Goal: Task Accomplishment & Management: Manage account settings

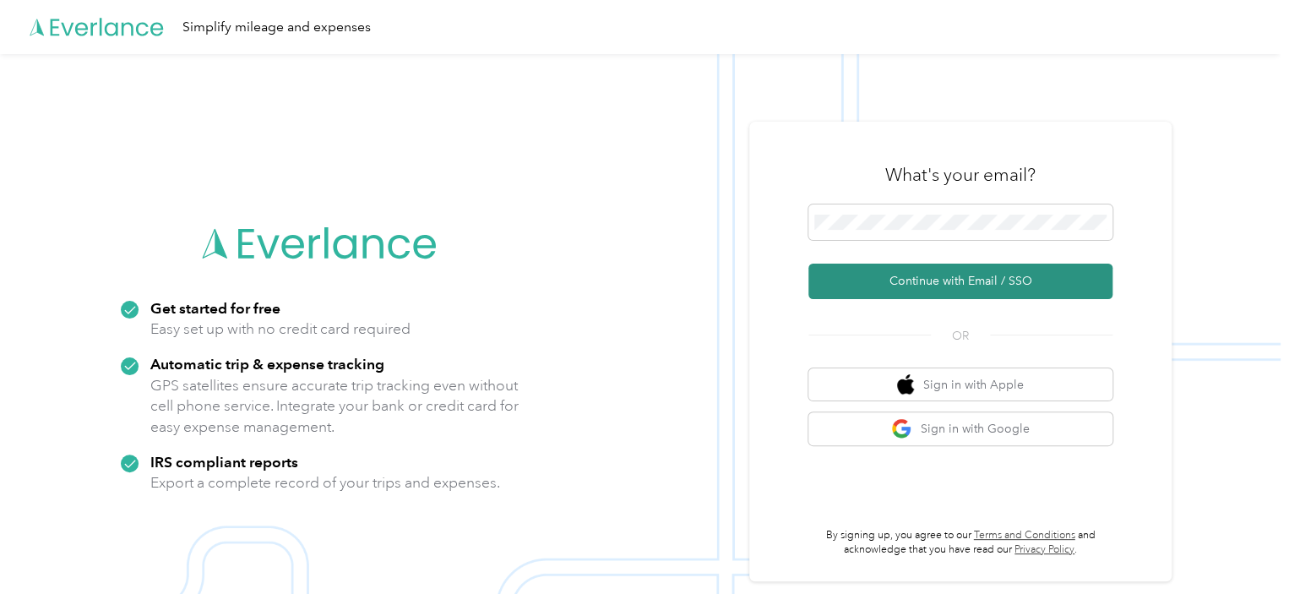
click at [1001, 276] on button "Continue with Email / SSO" at bounding box center [960, 281] width 304 height 35
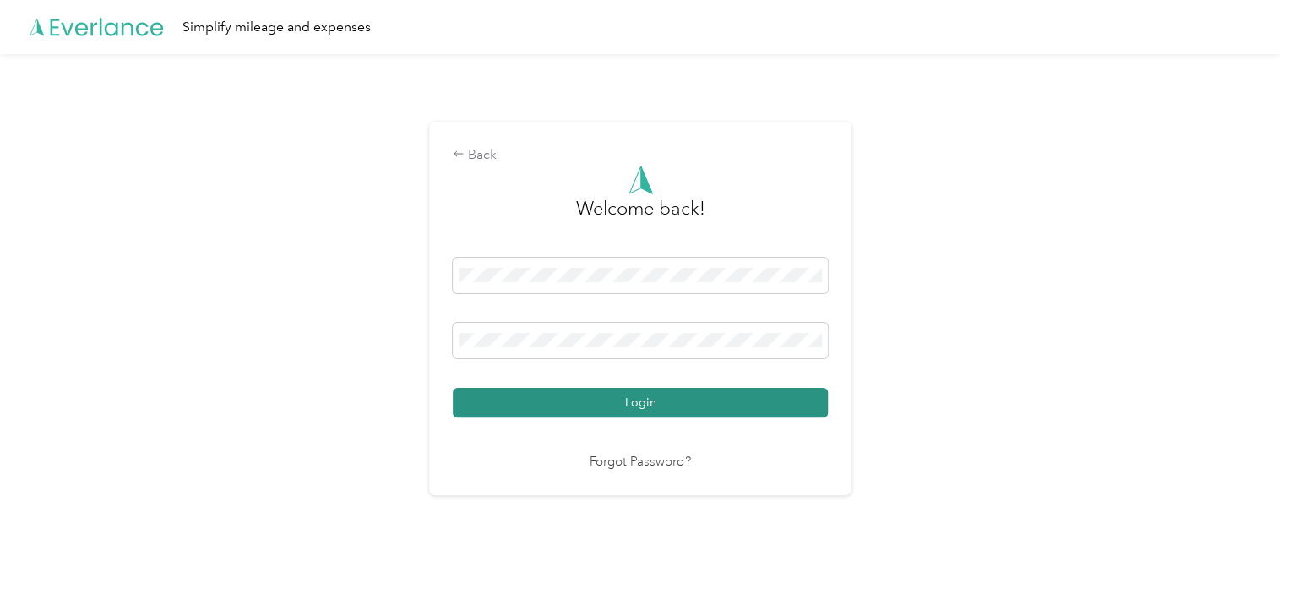
click at [643, 399] on button "Login" at bounding box center [640, 403] width 375 height 30
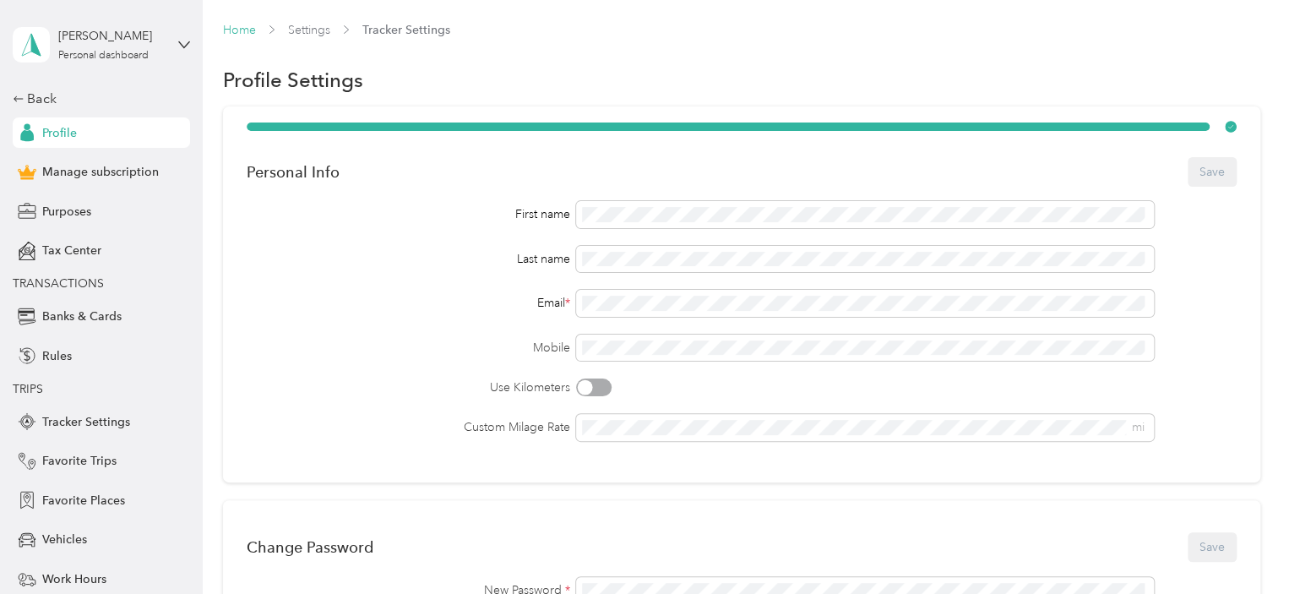
click at [241, 26] on link "Home" at bounding box center [239, 30] width 33 height 14
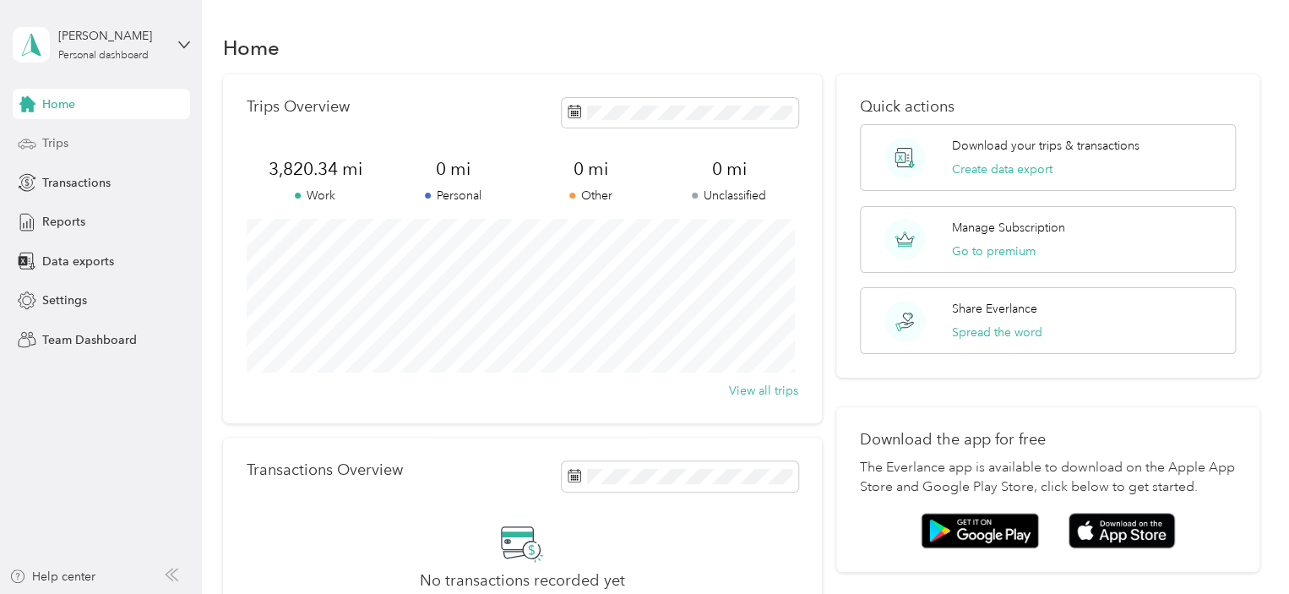
click at [51, 135] on span "Trips" at bounding box center [55, 143] width 26 height 18
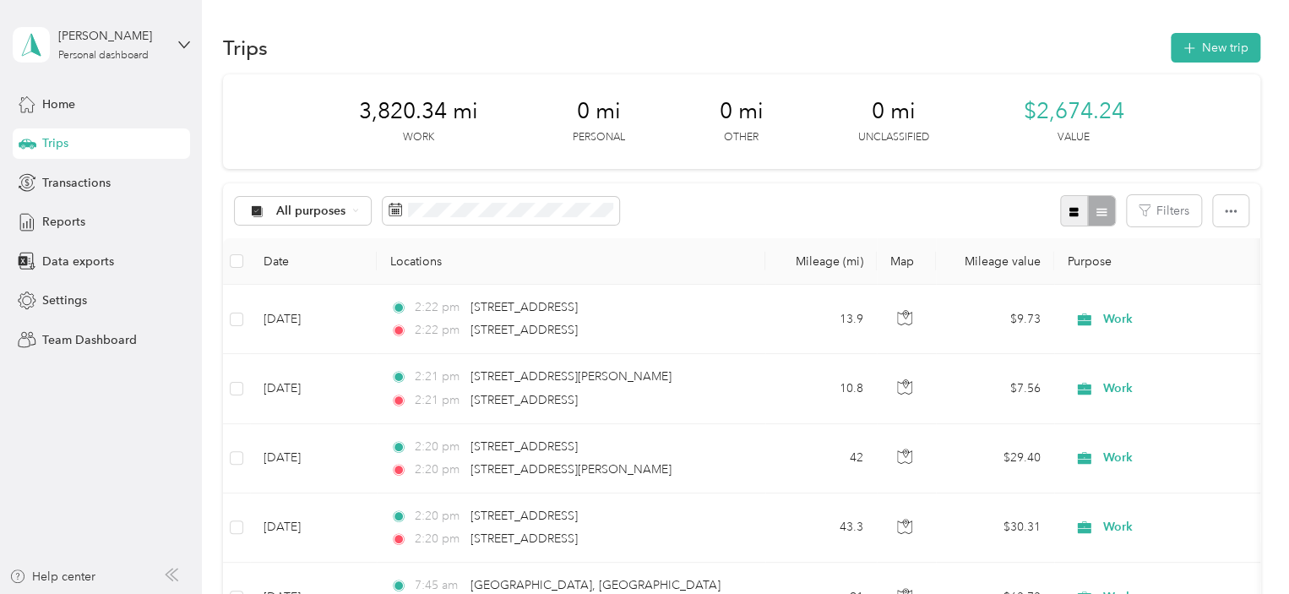
click at [1069, 212] on icon "button" at bounding box center [1073, 211] width 9 height 9
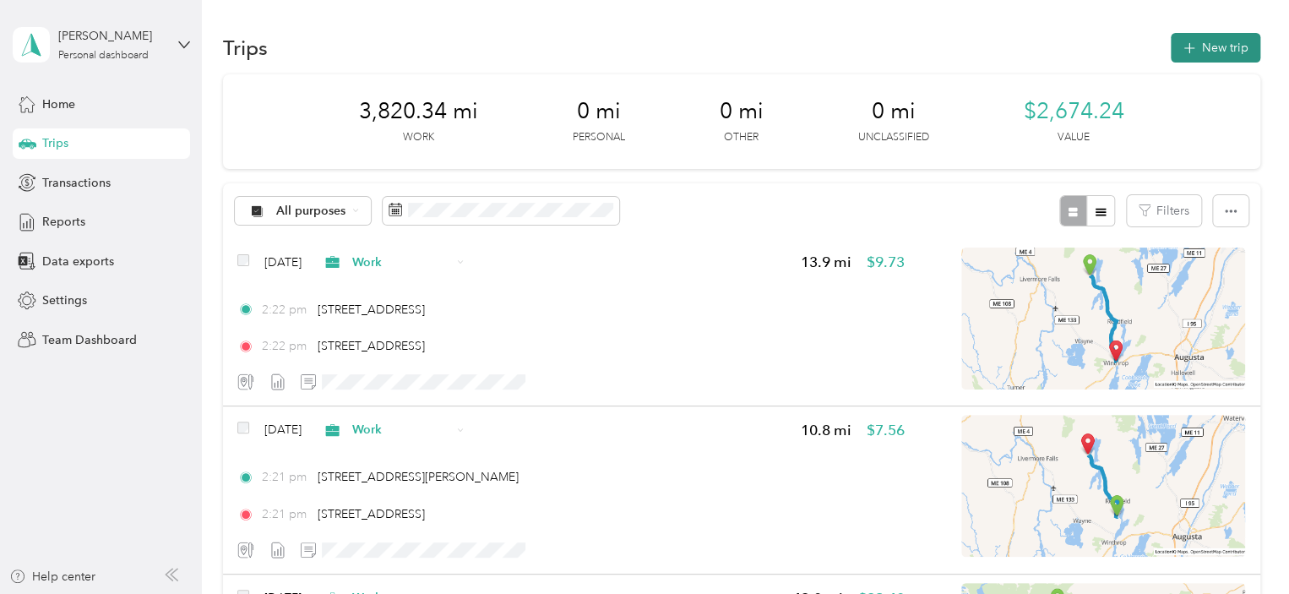
click at [1205, 46] on button "New trip" at bounding box center [1216, 48] width 90 height 30
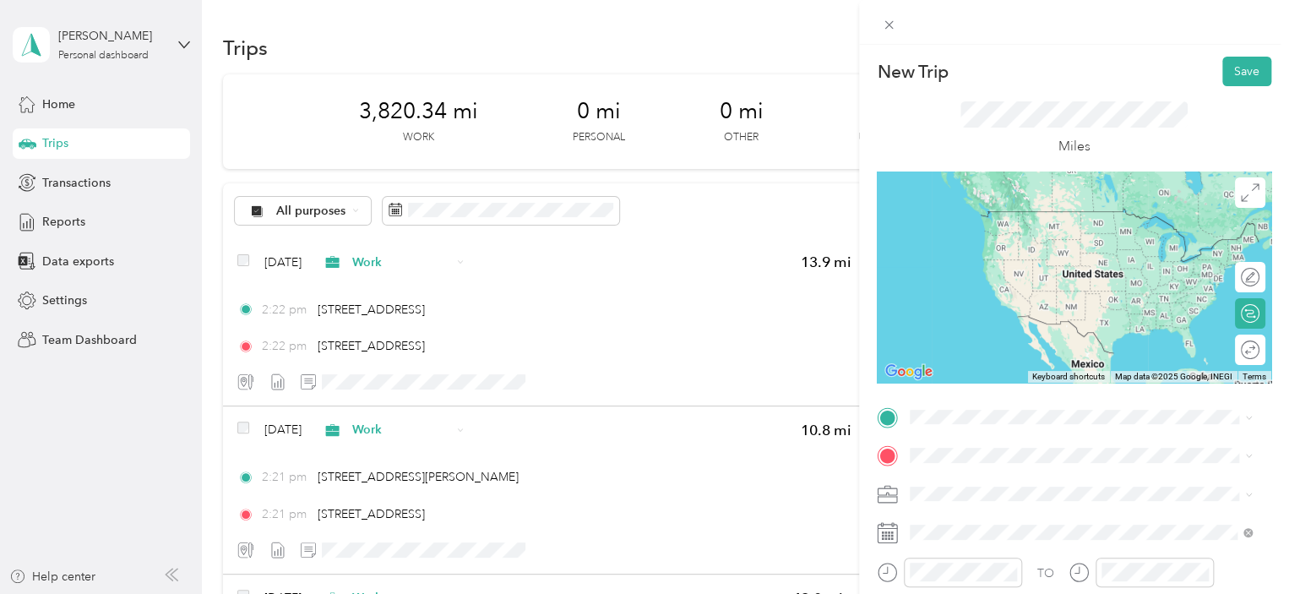
click at [986, 210] on span "[STREET_ADDRESS][US_STATE]" at bounding box center [1026, 202] width 169 height 15
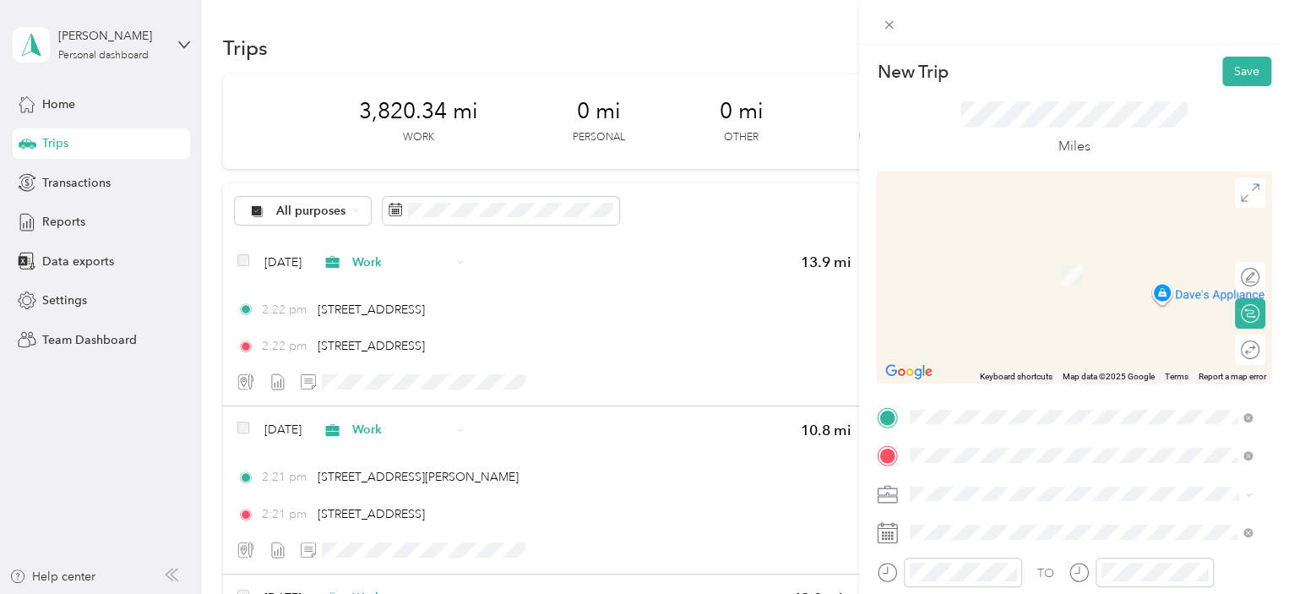
click at [967, 292] on span "[STREET_ADDRESS][PERSON_NAME][US_STATE]" at bounding box center [1073, 284] width 263 height 15
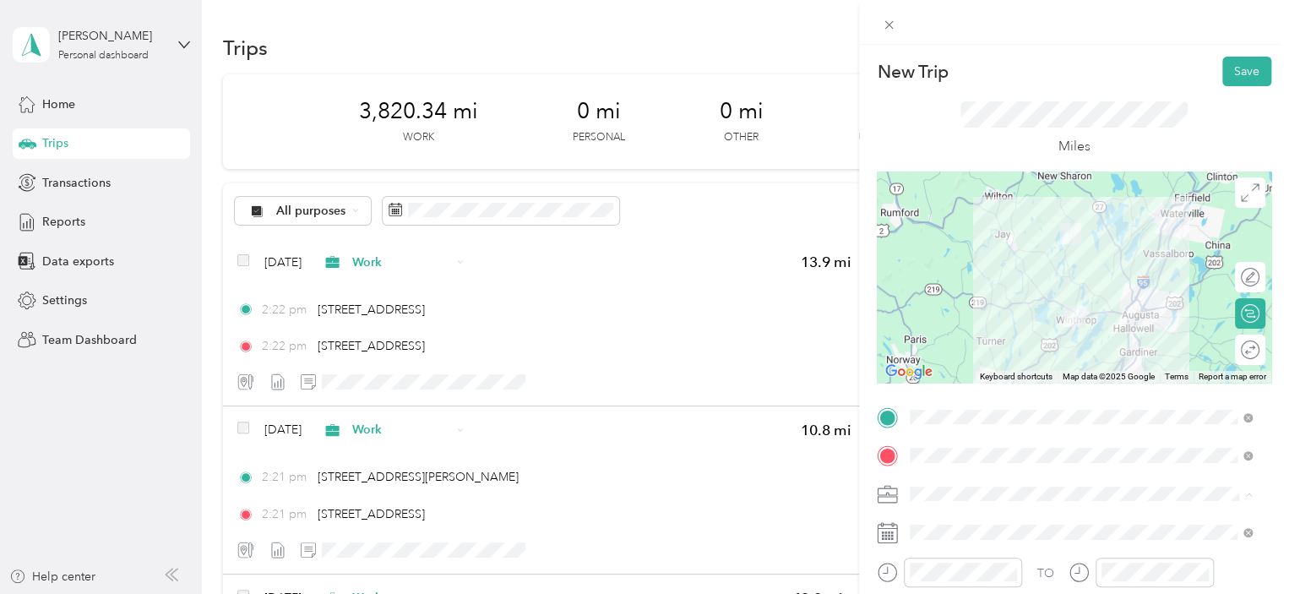
click at [935, 253] on span "Work" at bounding box center [930, 257] width 29 height 14
click at [1232, 70] on button "Save" at bounding box center [1246, 72] width 49 height 30
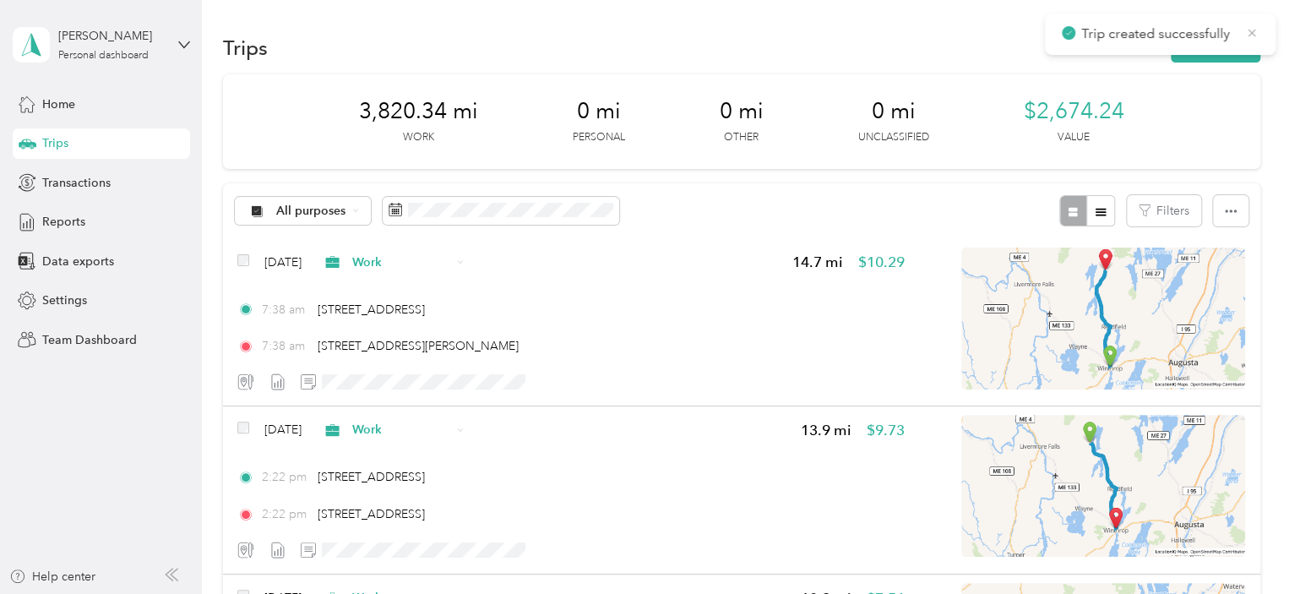
click at [1251, 28] on icon at bounding box center [1252, 32] width 14 height 15
click at [1210, 46] on button "New trip" at bounding box center [1216, 48] width 90 height 30
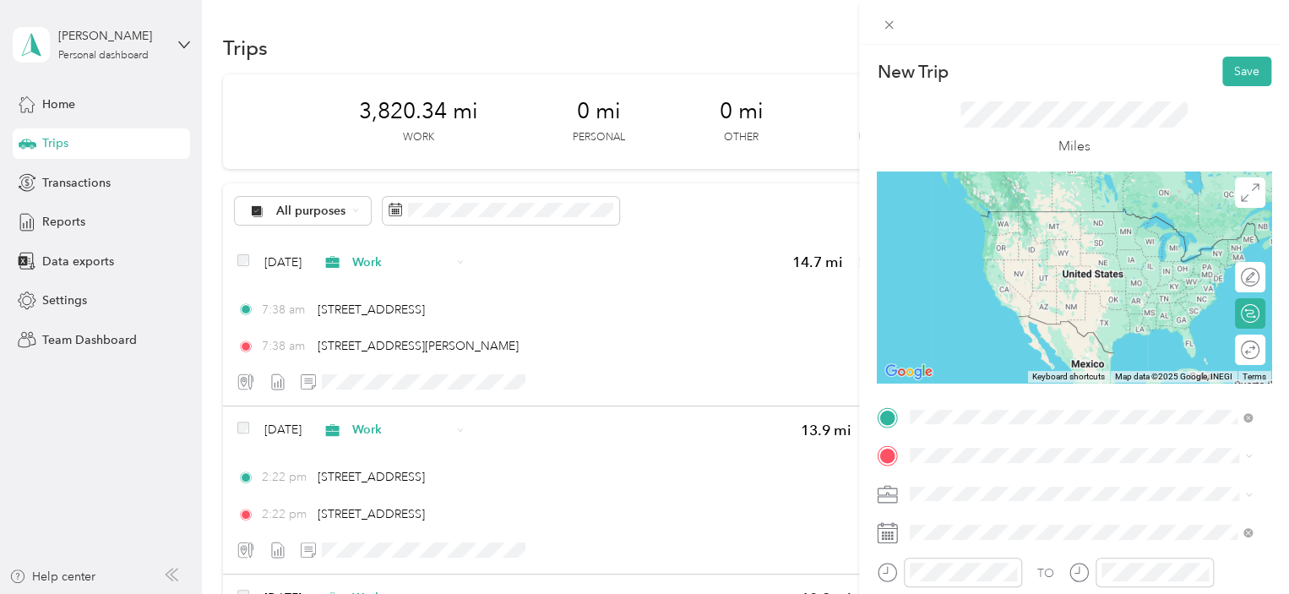
click at [980, 253] on span "[STREET_ADDRESS][PERSON_NAME][US_STATE]" at bounding box center [1073, 245] width 263 height 15
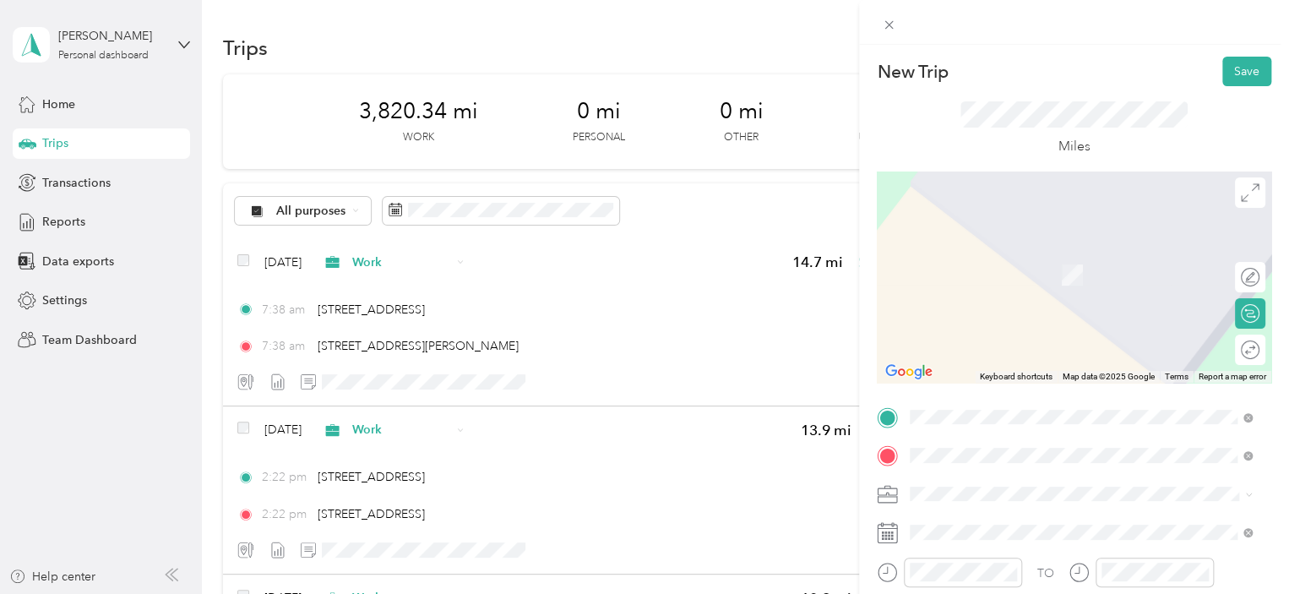
click at [988, 255] on span "[STREET_ADDRESS][US_STATE]" at bounding box center [1026, 249] width 169 height 15
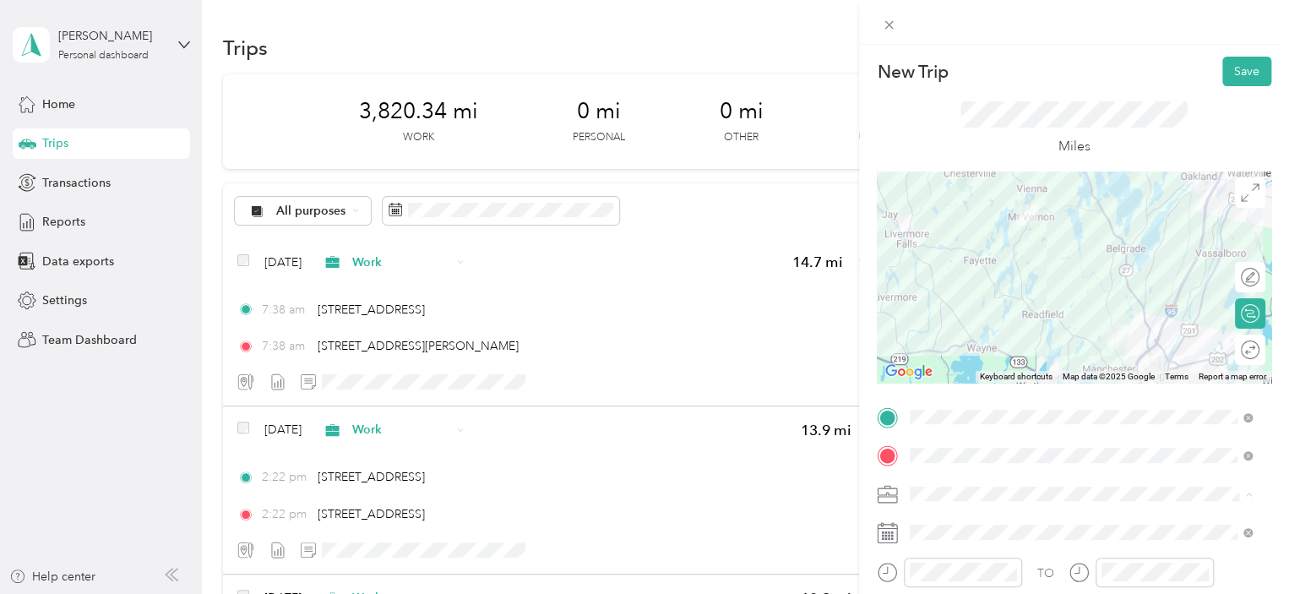
click at [929, 255] on div "Work" at bounding box center [1081, 257] width 330 height 18
click at [1232, 63] on button "Save" at bounding box center [1246, 72] width 49 height 30
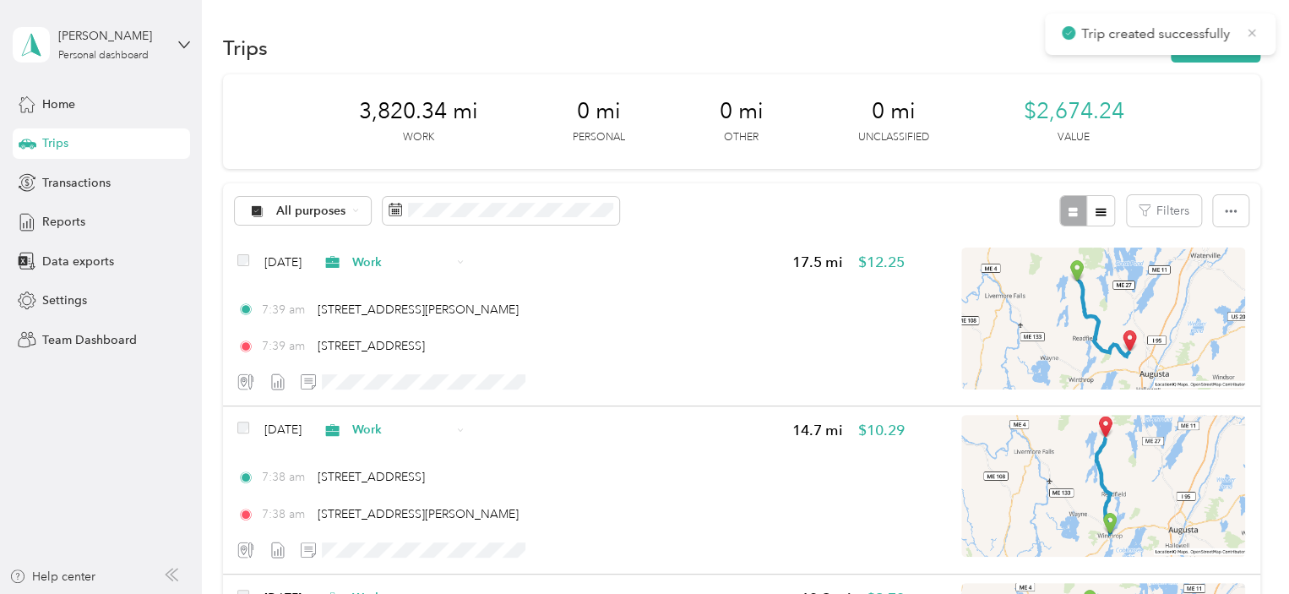
click at [1250, 34] on icon at bounding box center [1252, 33] width 8 height 8
click at [1201, 45] on button "New trip" at bounding box center [1216, 48] width 90 height 30
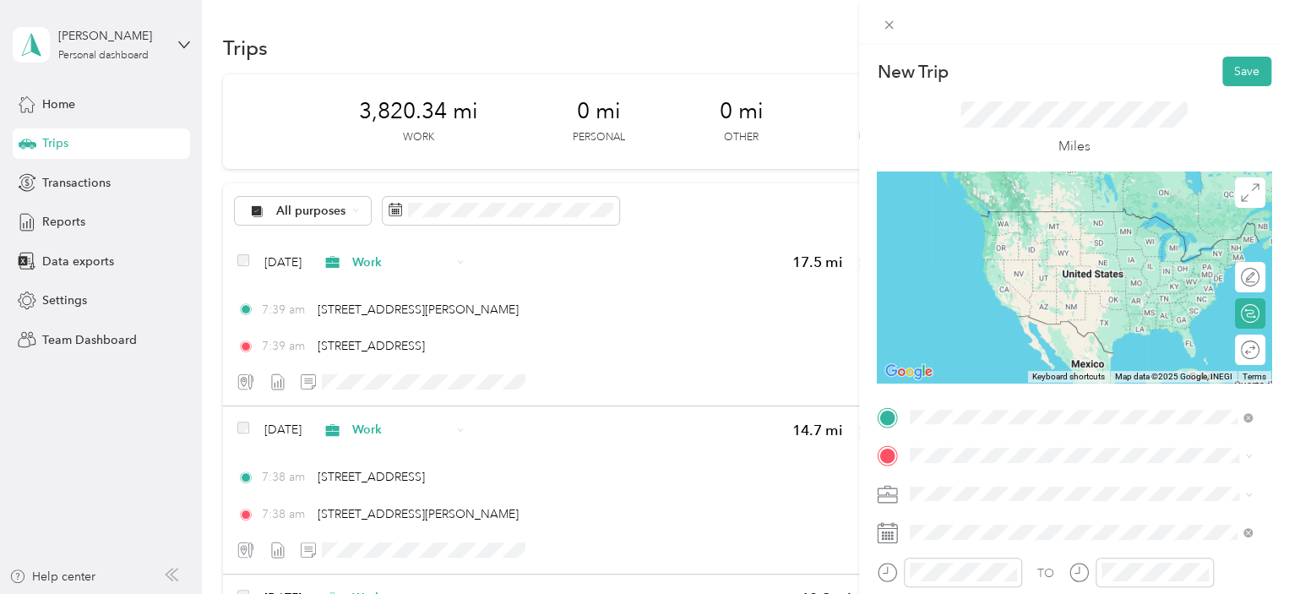
click at [984, 209] on span "[STREET_ADDRESS][US_STATE]" at bounding box center [1026, 211] width 169 height 15
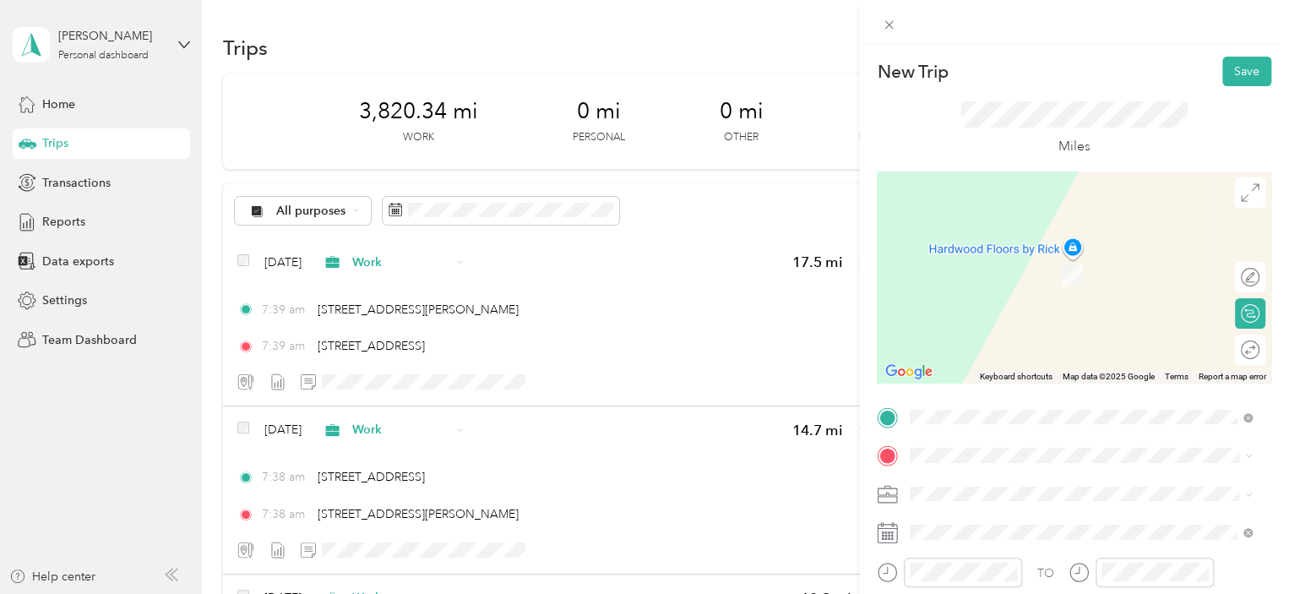
click at [979, 254] on span "[STREET_ADDRESS][PERSON_NAME][US_STATE]" at bounding box center [1073, 246] width 263 height 15
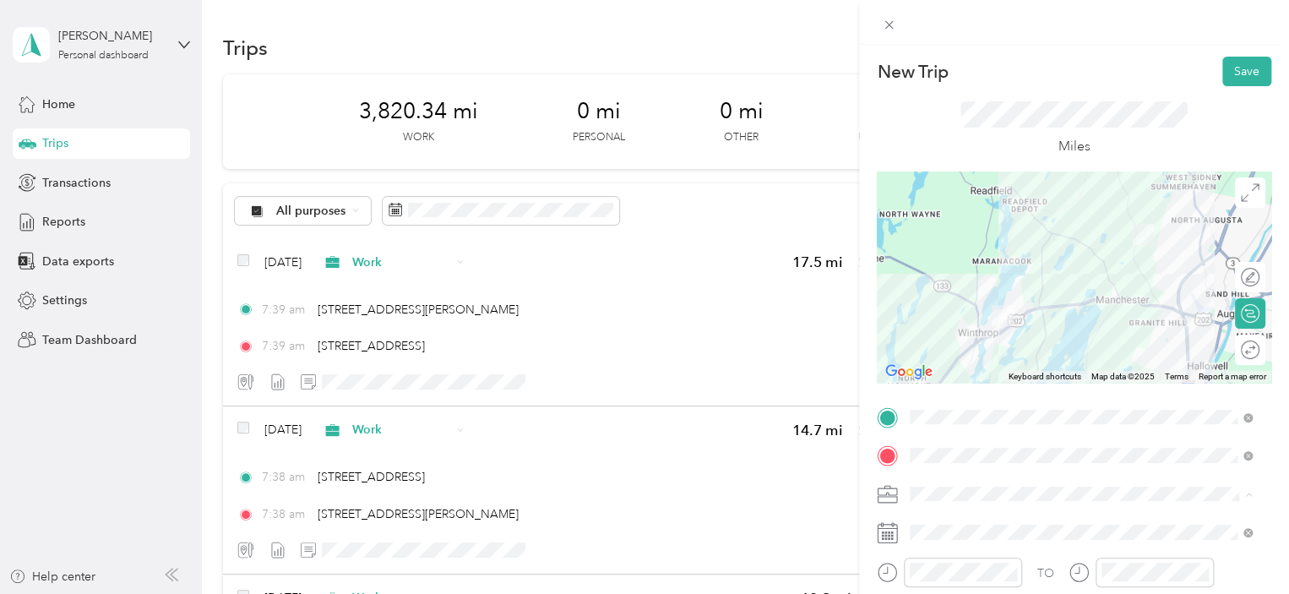
click at [926, 253] on span "Work" at bounding box center [930, 257] width 29 height 14
click at [1222, 67] on button "Save" at bounding box center [1246, 72] width 49 height 30
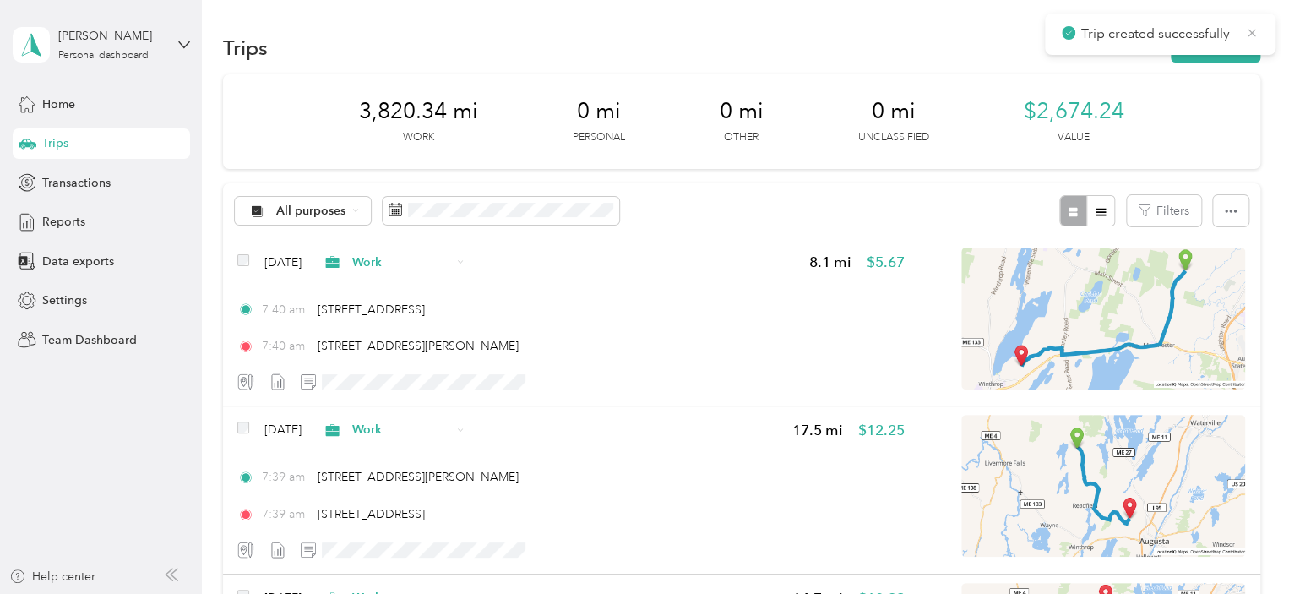
click at [1247, 34] on icon at bounding box center [1252, 32] width 14 height 15
click at [1208, 38] on button "New trip" at bounding box center [1216, 48] width 90 height 30
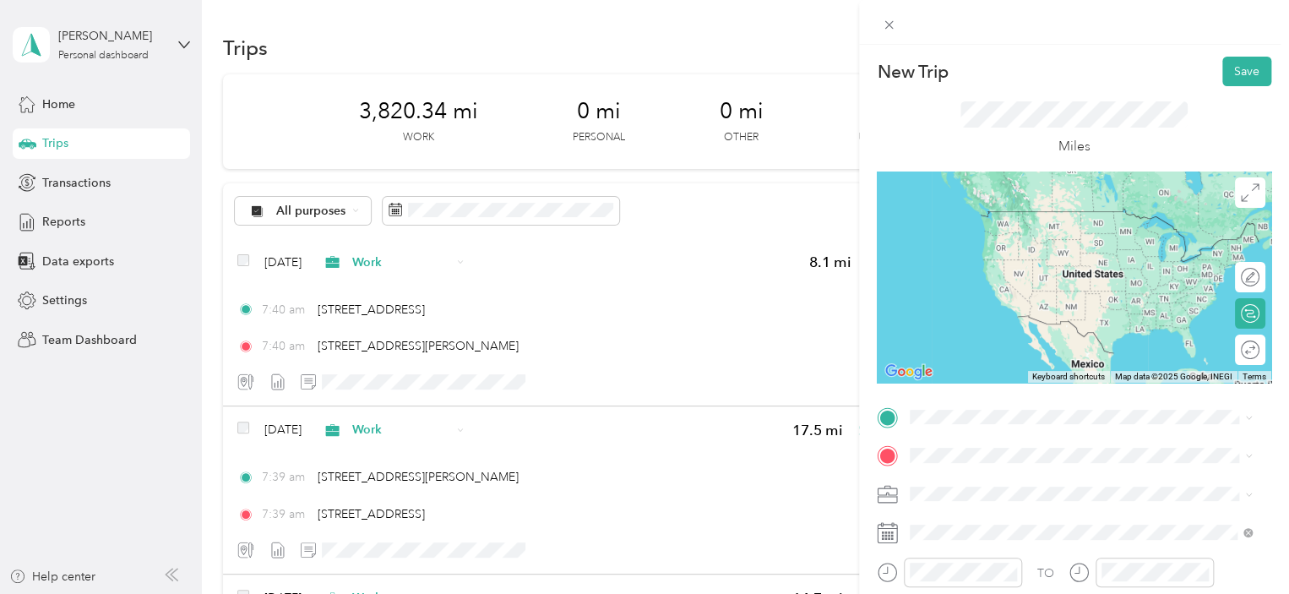
click at [988, 211] on span "[STREET_ADDRESS][PERSON_NAME][US_STATE]" at bounding box center [1073, 203] width 263 height 15
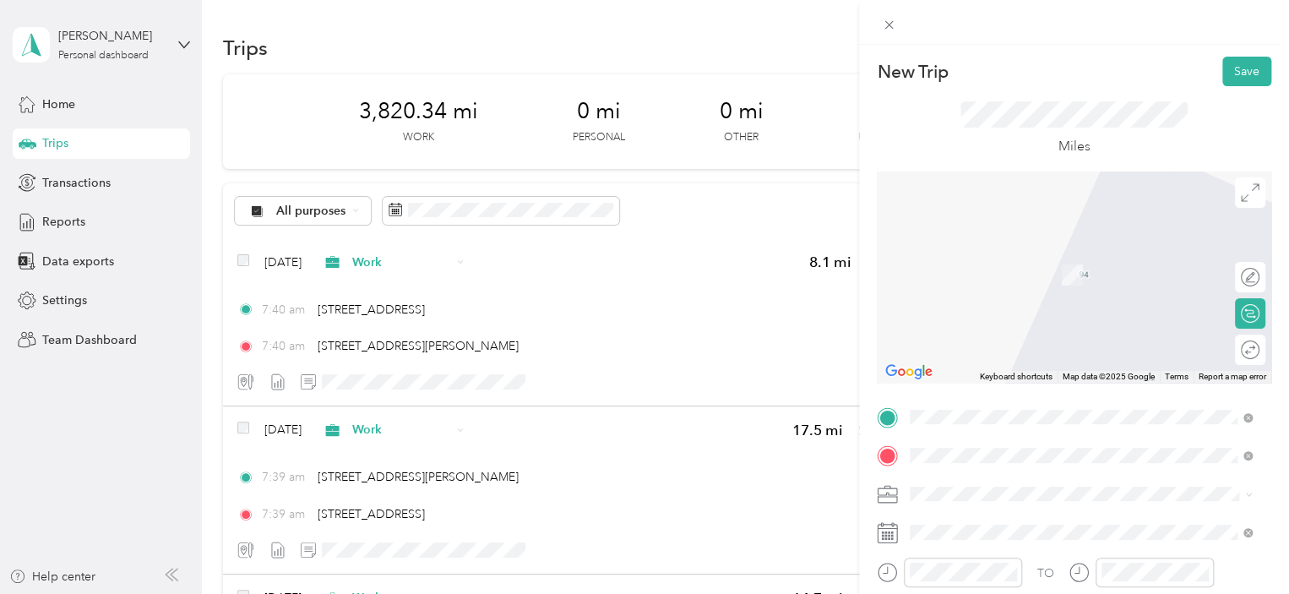
click at [990, 252] on span "[STREET_ADDRESS][PERSON_NAME][US_STATE]" at bounding box center [1073, 249] width 263 height 15
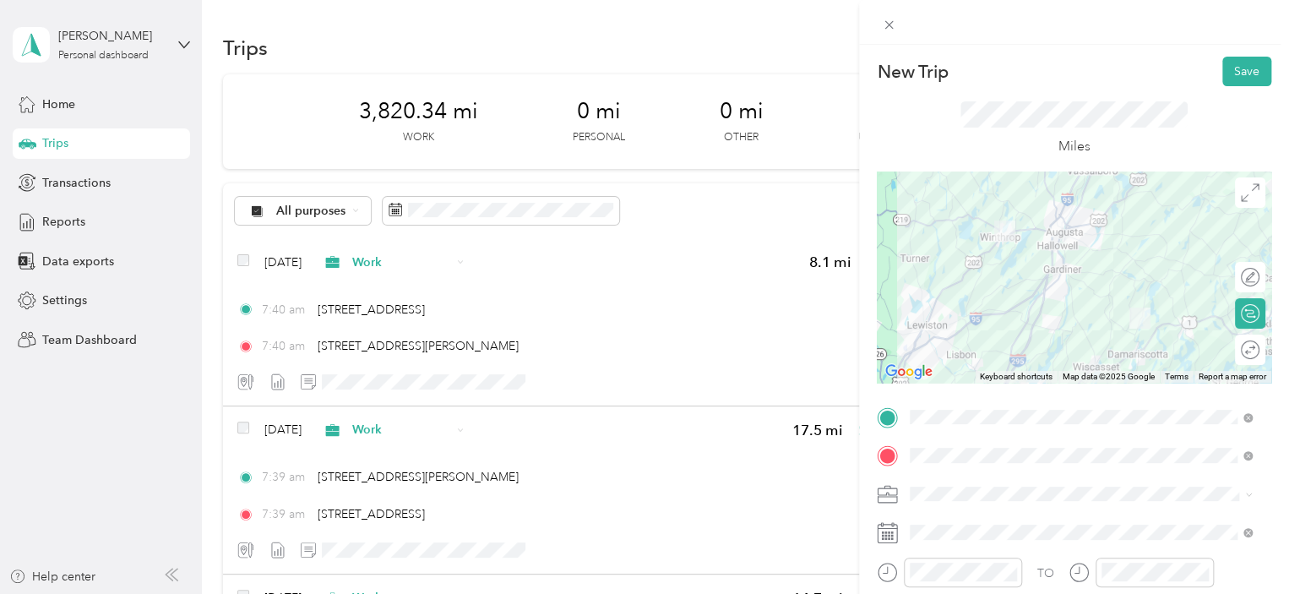
click at [925, 247] on div "Work" at bounding box center [1081, 256] width 330 height 18
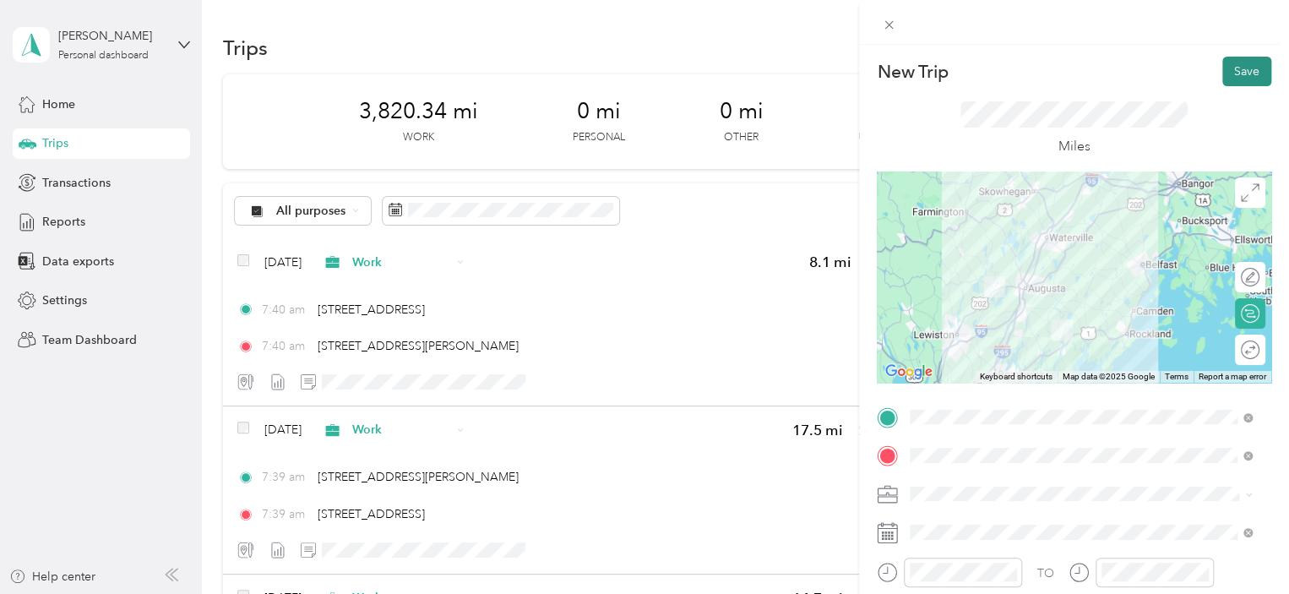
click at [1223, 68] on button "Save" at bounding box center [1246, 72] width 49 height 30
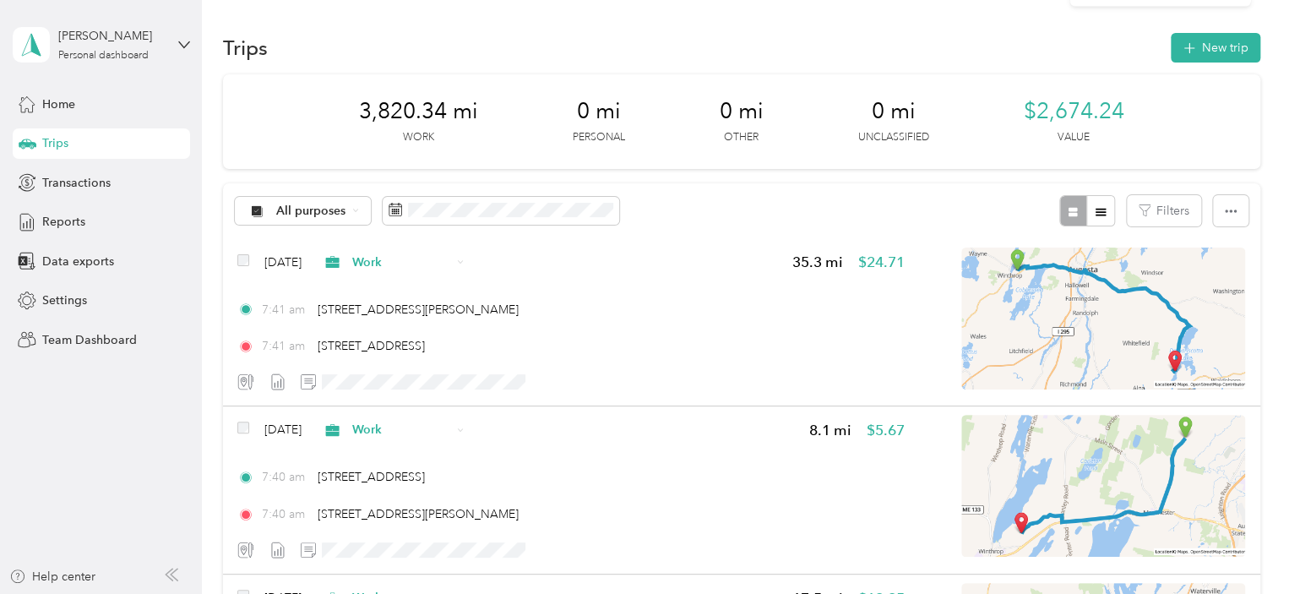
click at [1248, 39] on icon at bounding box center [1252, 32] width 14 height 15
click at [1199, 44] on button "New trip" at bounding box center [1216, 48] width 90 height 30
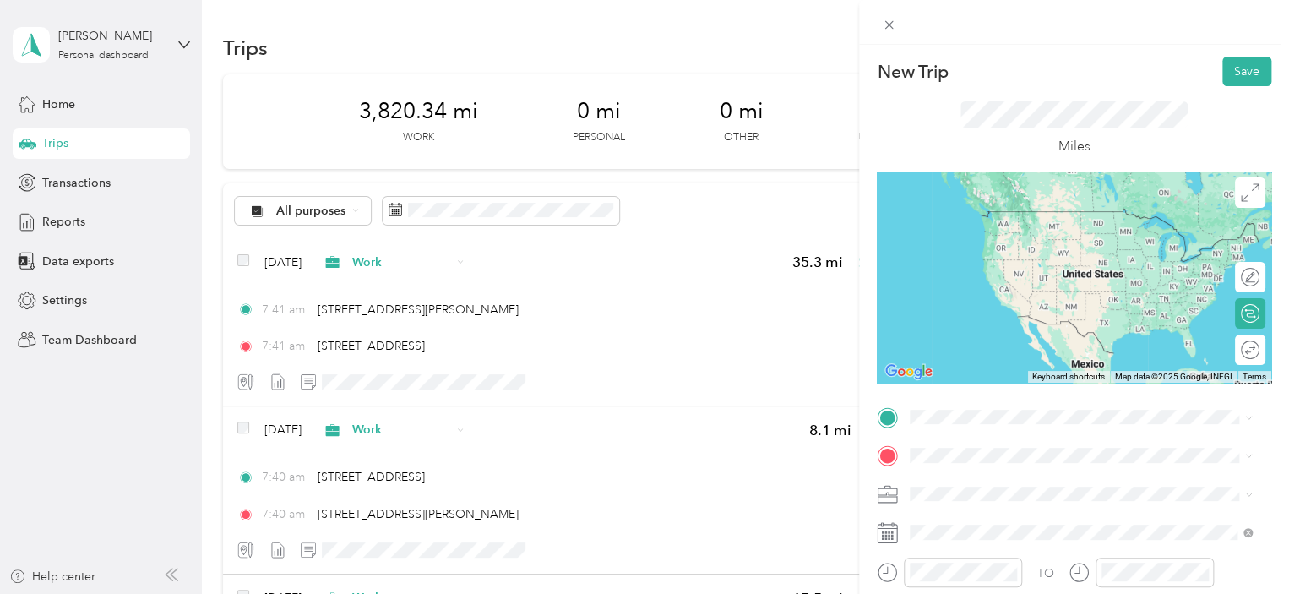
click at [1001, 213] on span "[STREET_ADDRESS][PERSON_NAME][US_STATE]" at bounding box center [1073, 205] width 263 height 15
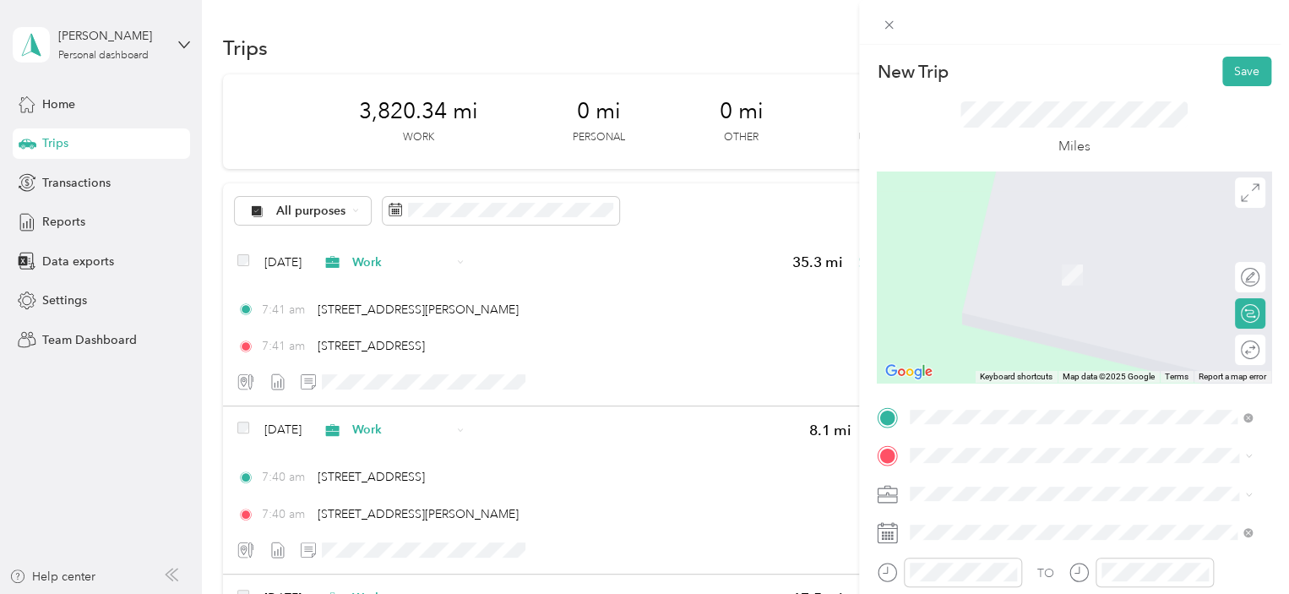
click at [980, 251] on span "[STREET_ADDRESS][US_STATE]" at bounding box center [1026, 243] width 169 height 15
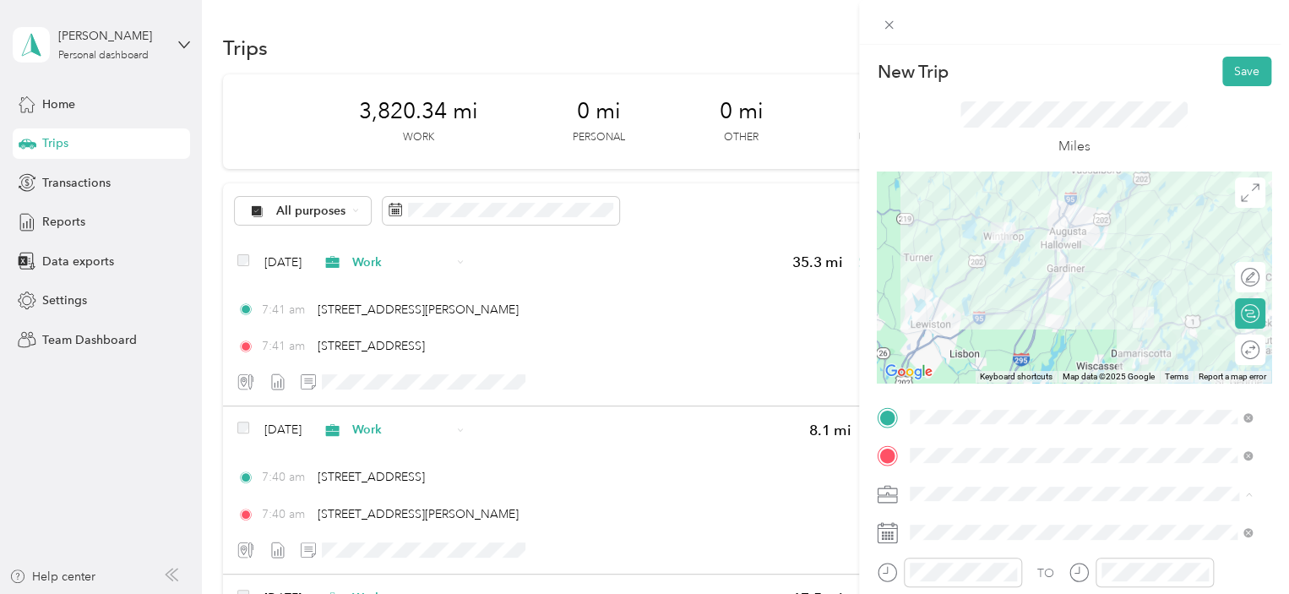
click at [928, 251] on span "Work" at bounding box center [930, 257] width 29 height 14
click at [1236, 68] on button "Save" at bounding box center [1246, 72] width 49 height 30
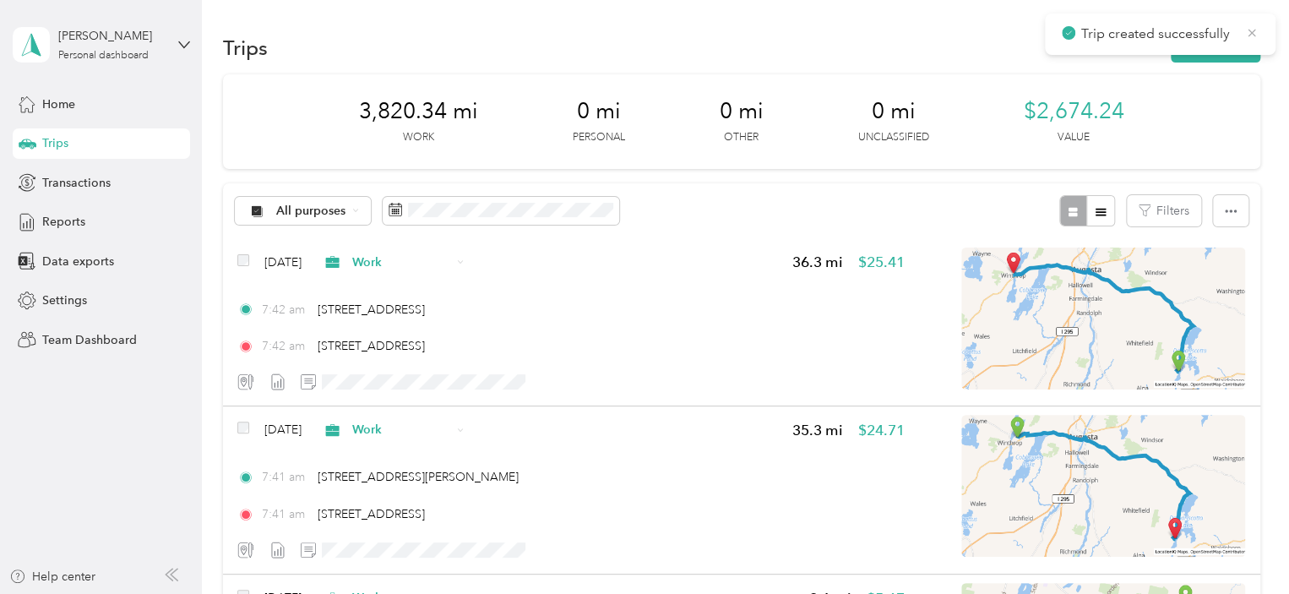
click at [1250, 30] on icon at bounding box center [1252, 32] width 14 height 15
